Goal: Use online tool/utility: Use online tool/utility

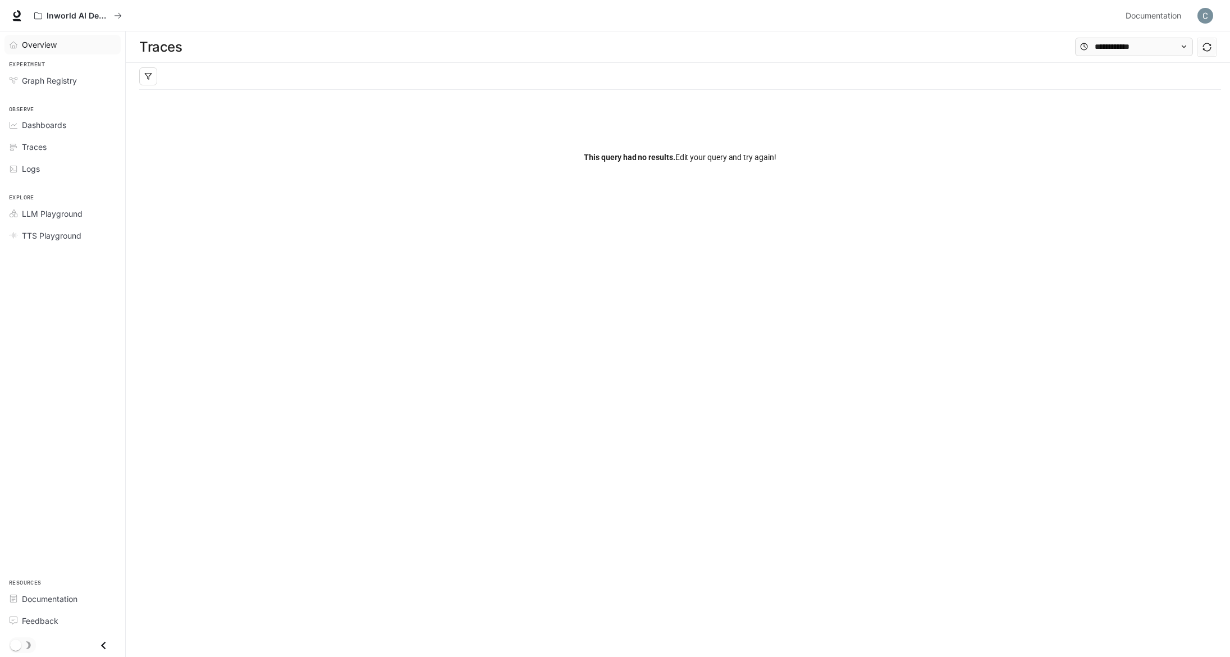
click at [63, 40] on div "Overview" at bounding box center [69, 45] width 94 height 12
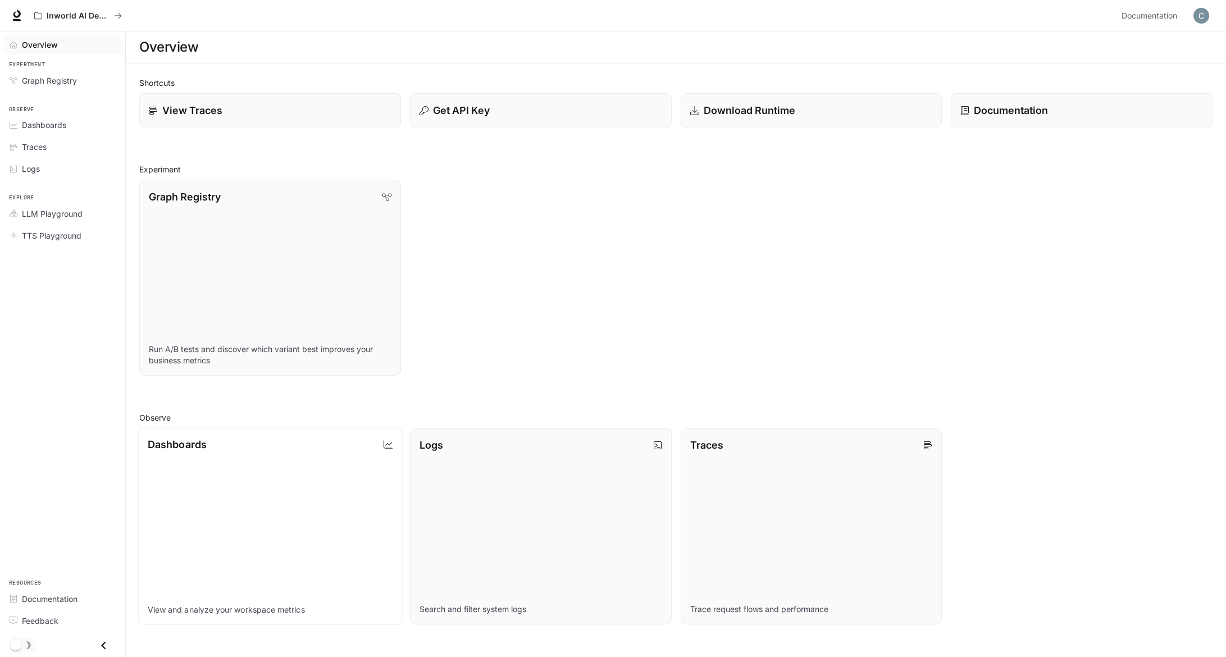
click at [272, 509] on link "Dashboards View and analyze your workspace metrics" at bounding box center [270, 526] width 264 height 198
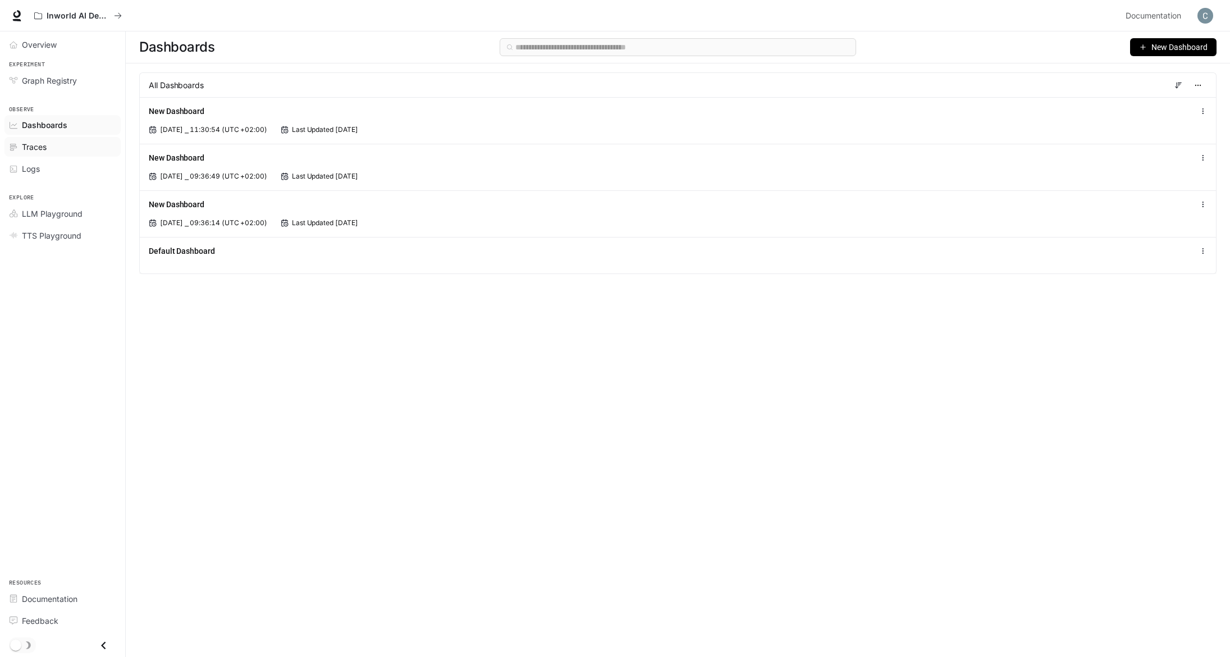
click at [46, 139] on link "Traces" at bounding box center [62, 147] width 116 height 20
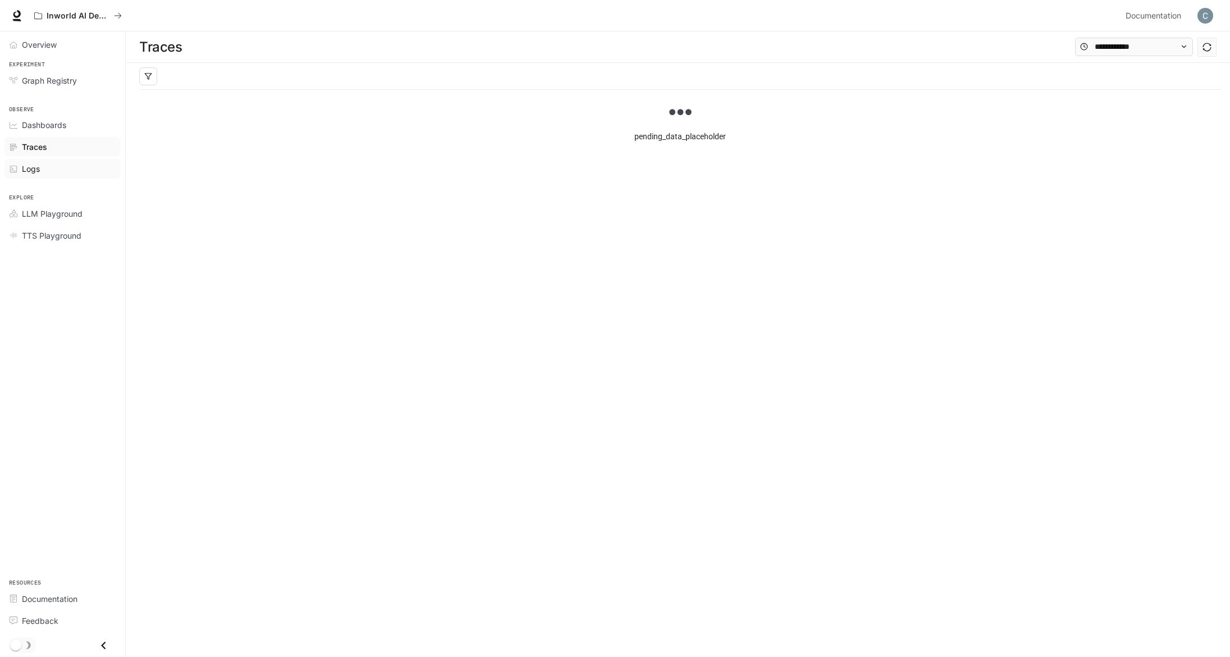
click at [60, 167] on div "Logs" at bounding box center [69, 169] width 94 height 12
click at [65, 210] on span "LLM Playground" at bounding box center [52, 214] width 61 height 12
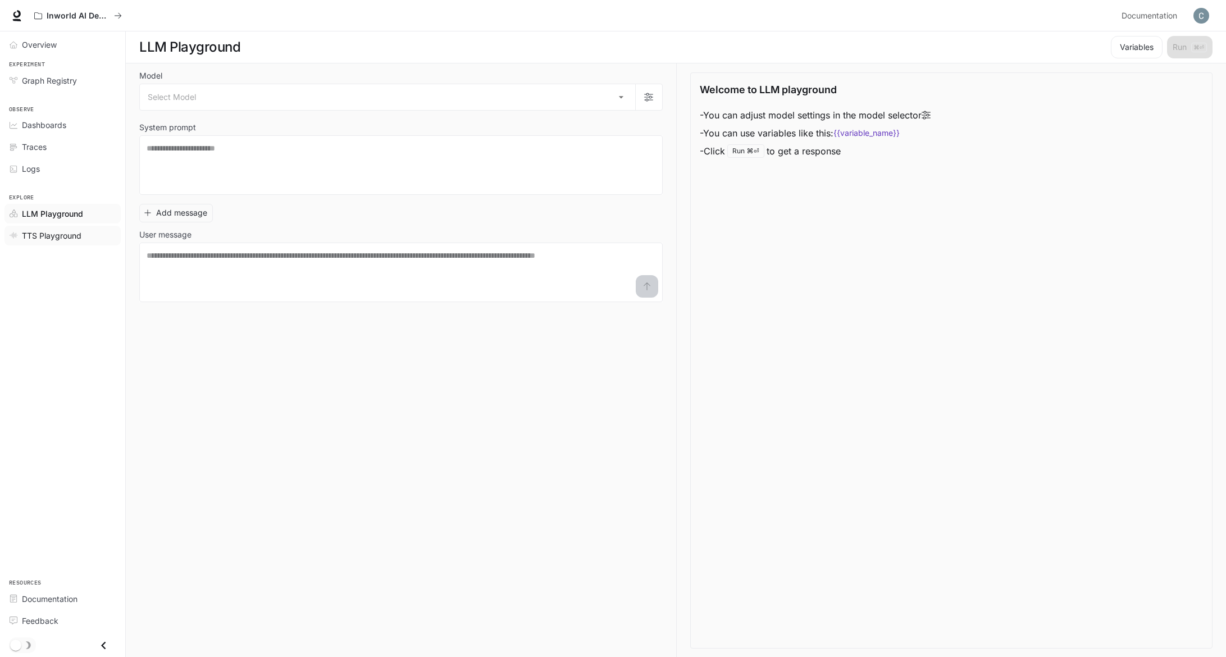
click at [66, 233] on span "TTS Playground" at bounding box center [52, 236] width 60 height 12
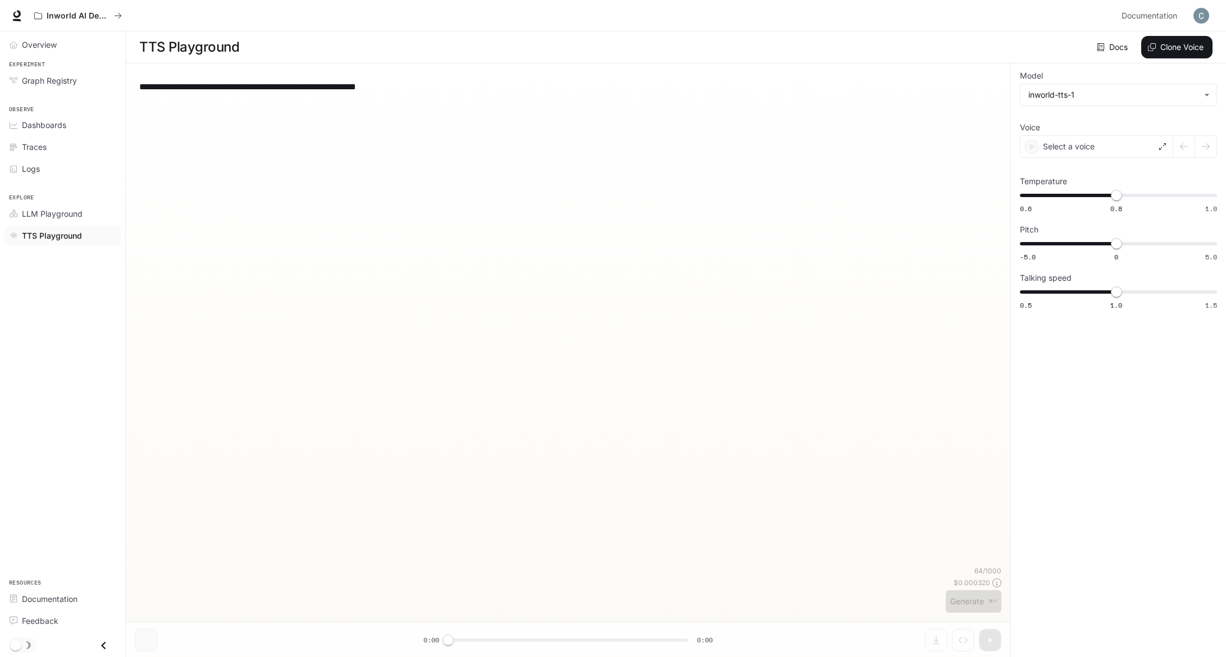
type textarea "**********"
